Goal: Task Accomplishment & Management: Complete application form

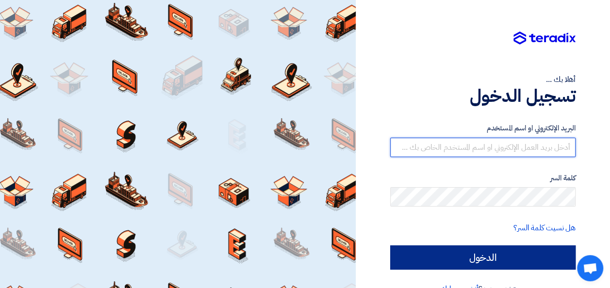
type input "[PERSON_NAME][EMAIL_ADDRESS][DOMAIN_NAME]"
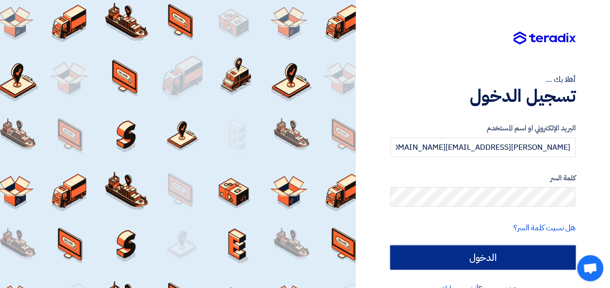
click at [498, 247] on input "الدخول" at bounding box center [482, 257] width 185 height 24
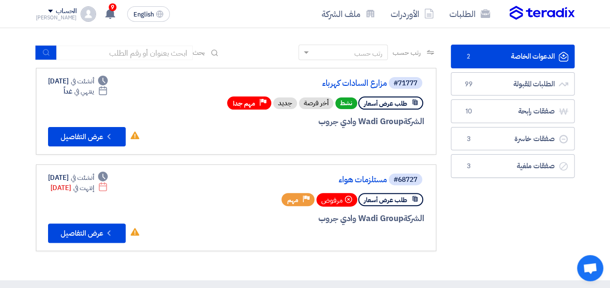
scroll to position [48, 0]
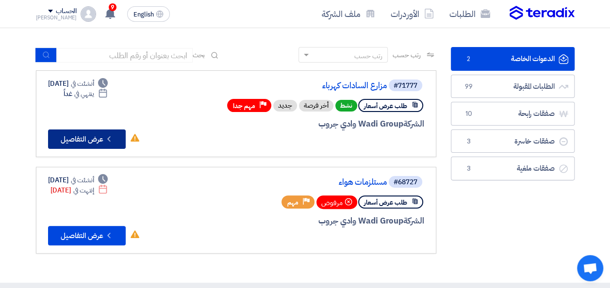
click at [97, 142] on button "Check details عرض التفاصيل" at bounding box center [87, 138] width 78 height 19
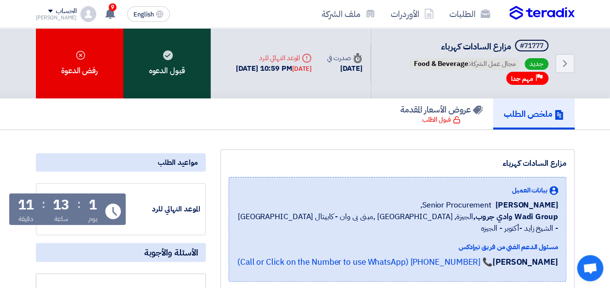
click at [191, 89] on div "قبول الدعوه" at bounding box center [166, 63] width 87 height 70
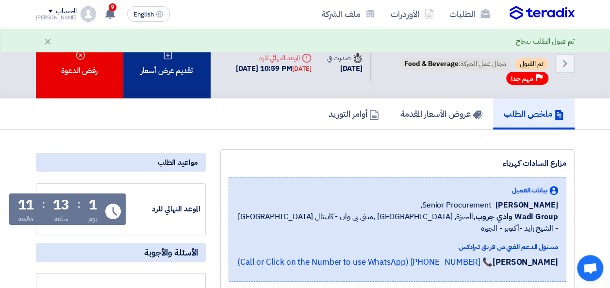
click at [193, 87] on div "تقديم عرض أسعار" at bounding box center [166, 63] width 87 height 70
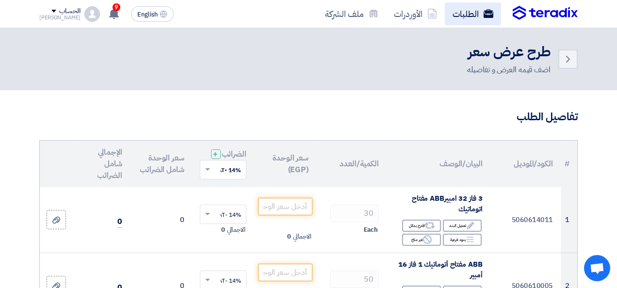
click at [479, 16] on link "الطلبات" at bounding box center [473, 13] width 56 height 23
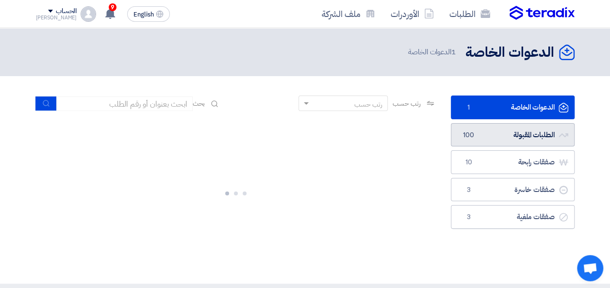
click at [523, 136] on link "الطلبات المقبولة الطلبات المقبولة 100" at bounding box center [512, 135] width 124 height 24
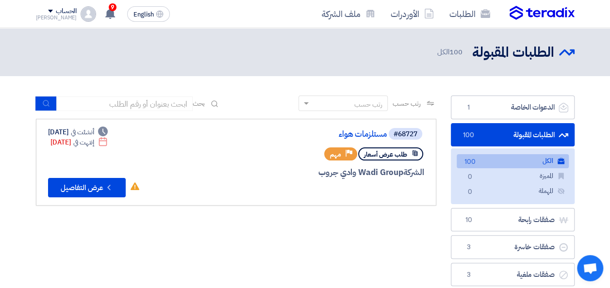
click at [491, 137] on link "الطلبات المقبولة الطلبات المقبولة 100" at bounding box center [512, 135] width 124 height 24
